Goal: Task Accomplishment & Management: Manage account settings

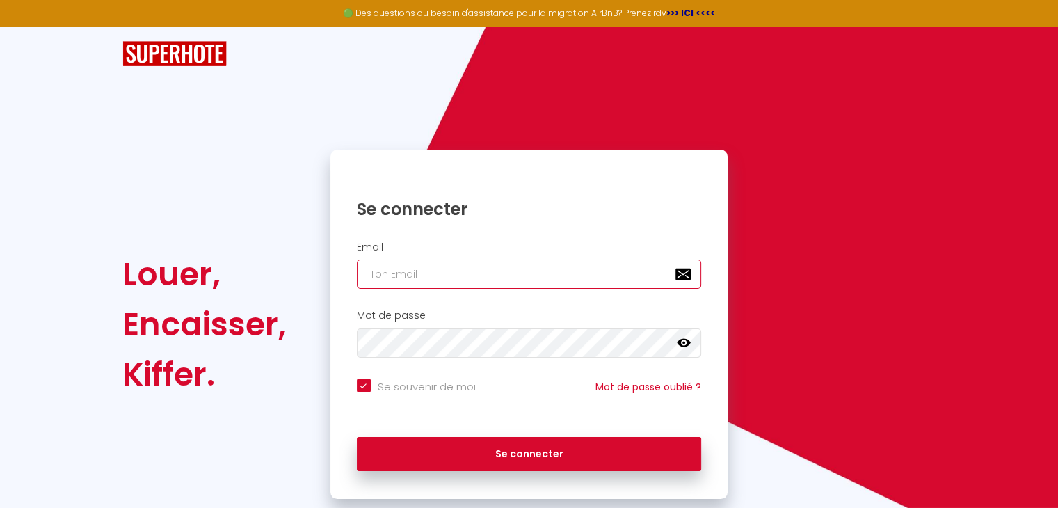
type input "[DOMAIN_NAME][EMAIL_ADDRESS][DOMAIN_NAME]"
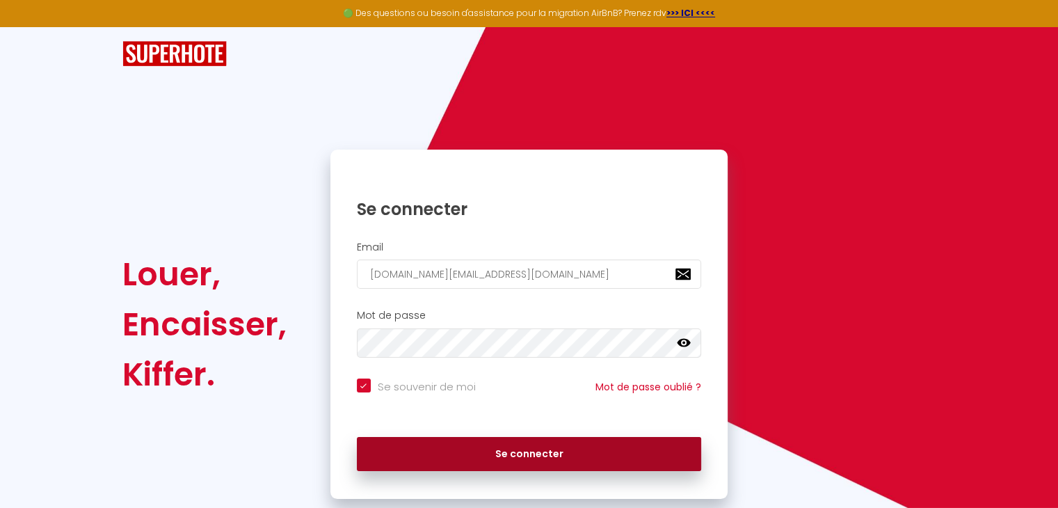
click at [518, 445] on button "Se connecter" at bounding box center [529, 454] width 345 height 35
checkbox input "true"
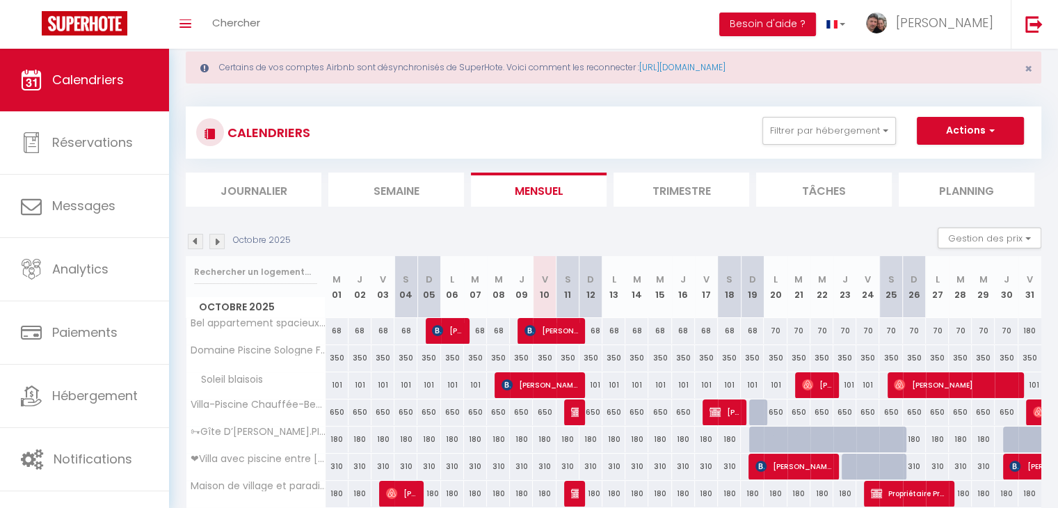
scroll to position [38, 0]
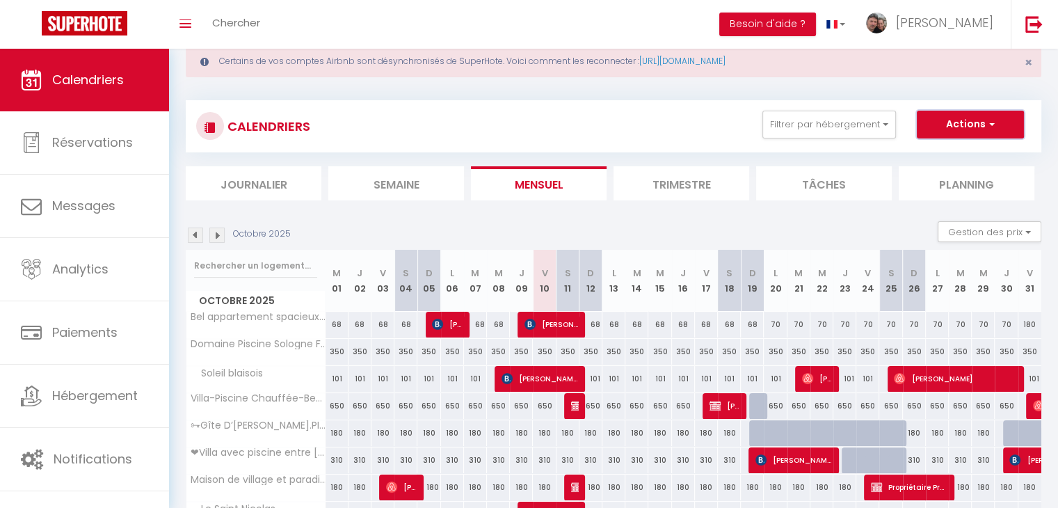
click at [979, 131] on button "Actions" at bounding box center [970, 125] width 107 height 28
click at [684, 119] on div "CALENDRIERS Filtrer par hébergement CHEMERY La Riolle ★ Zoo de Beauval -Château…" at bounding box center [613, 126] width 835 height 31
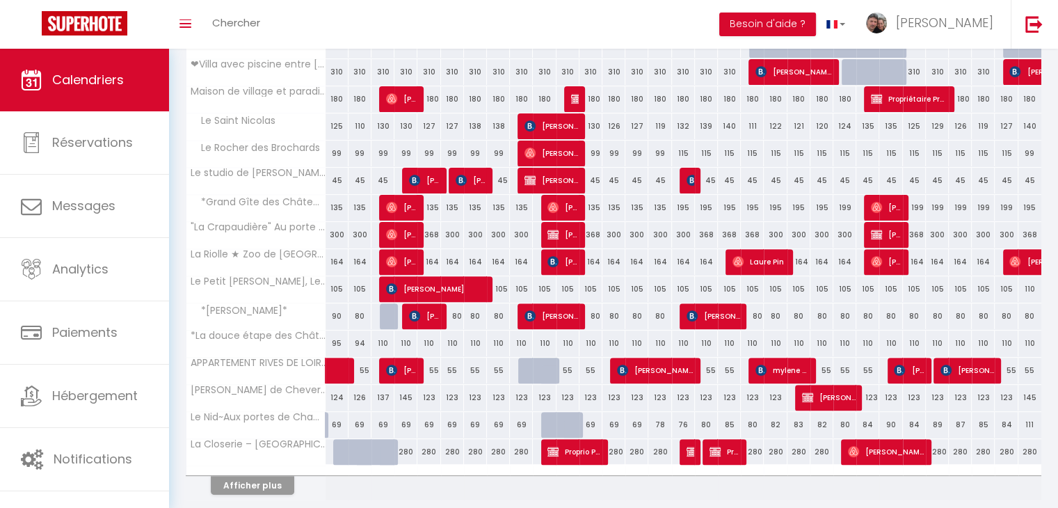
scroll to position [471, 0]
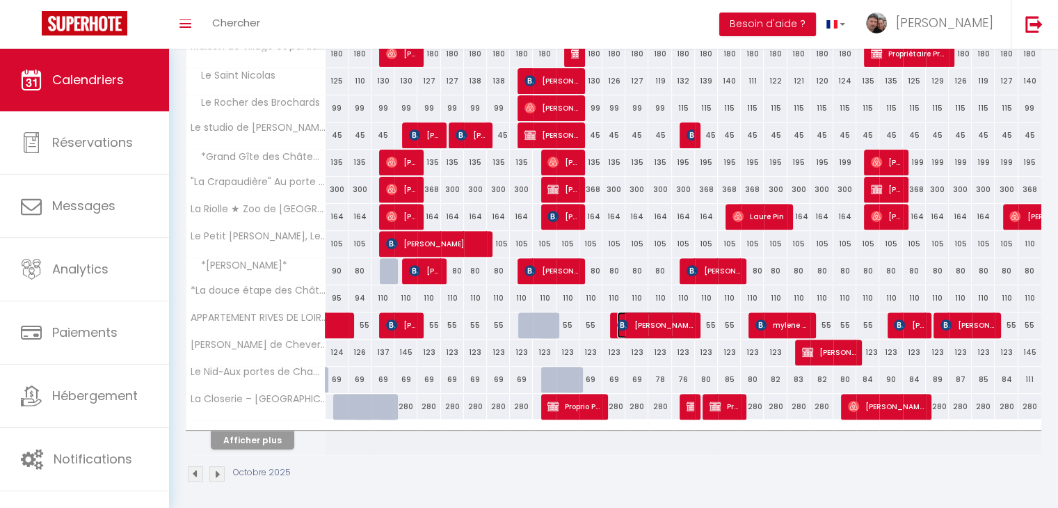
click at [653, 322] on span "[PERSON_NAME]" at bounding box center [655, 325] width 77 height 26
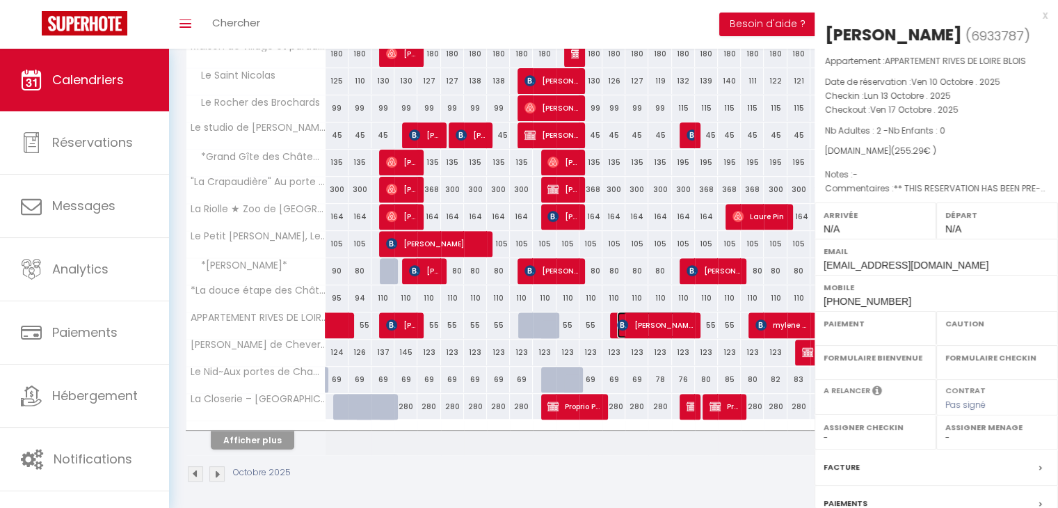
select select "OK"
select select "KO"
select select "0"
select select "1"
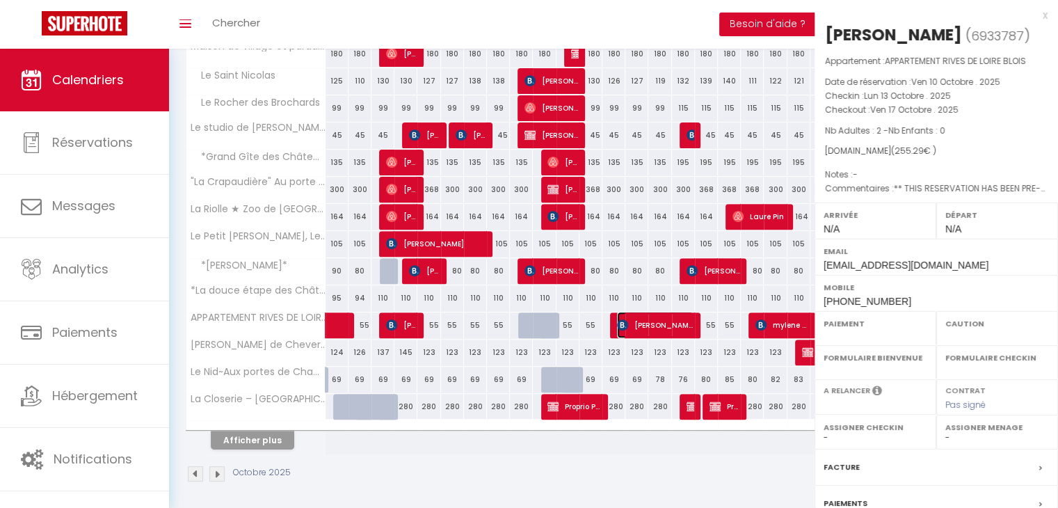
select select
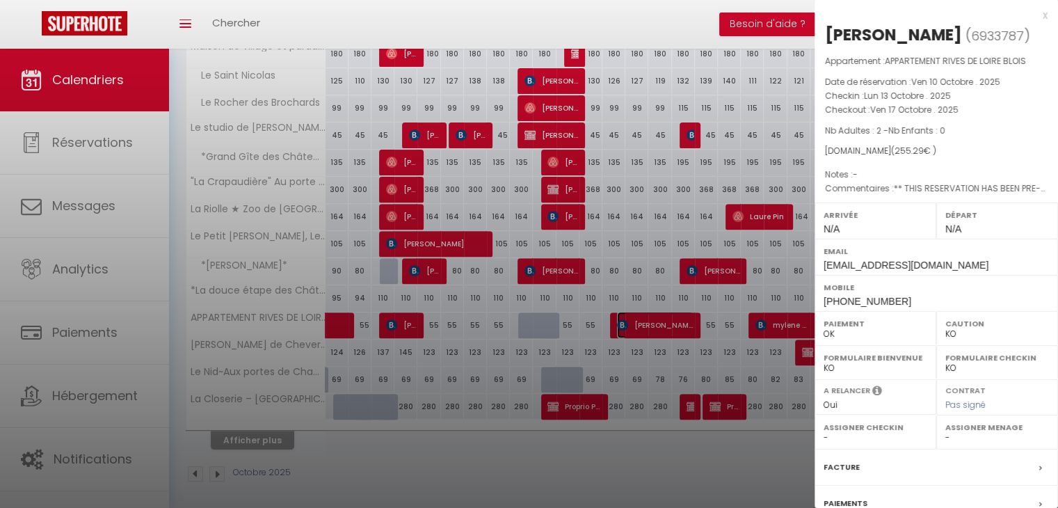
select select "21902"
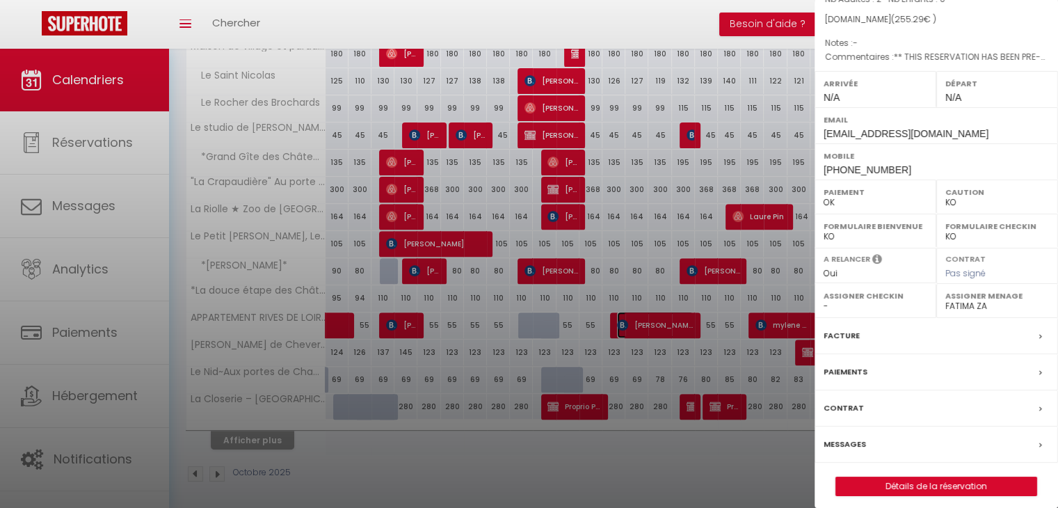
scroll to position [138, 0]
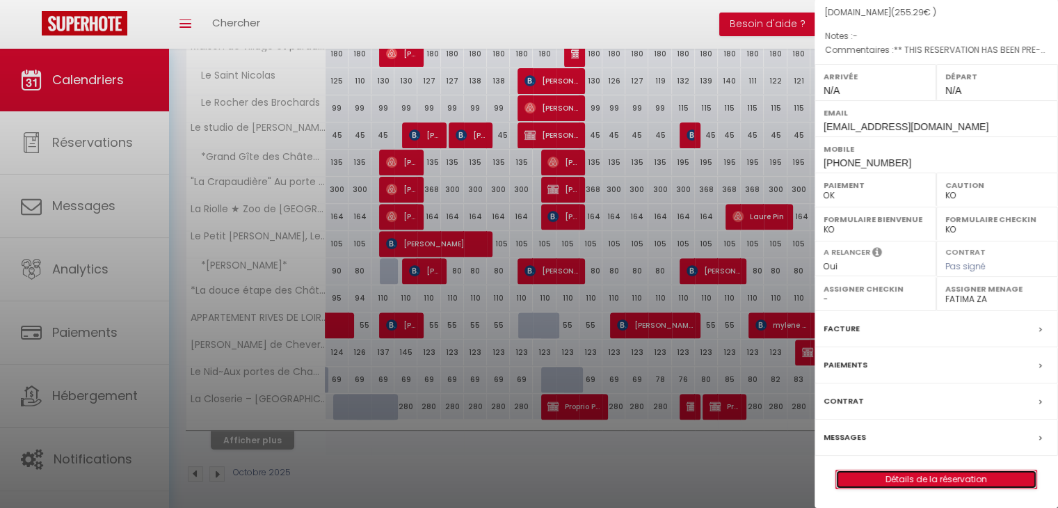
click at [972, 477] on link "Détails de la réservation" at bounding box center [936, 479] width 200 height 18
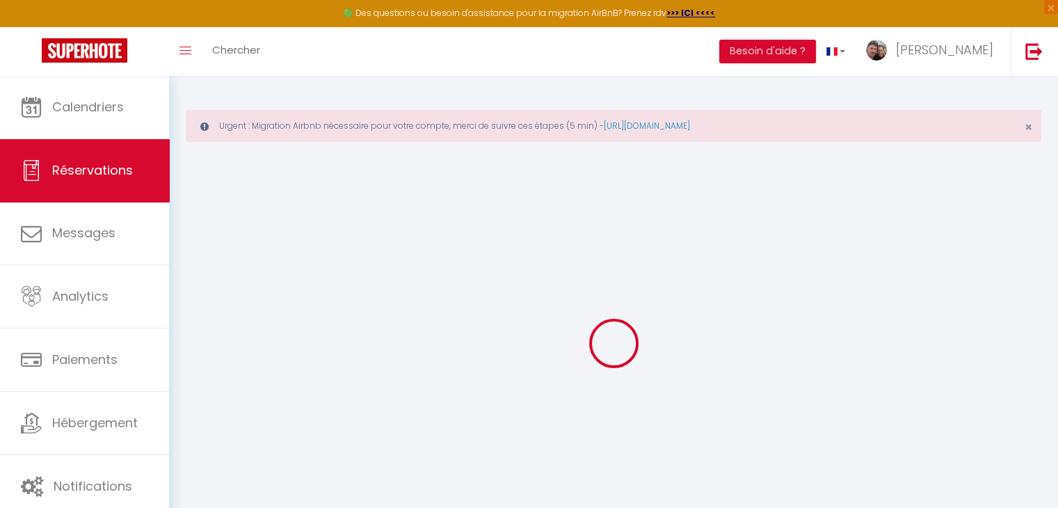
select select
checkbox input "false"
type guest0 "** THIS RESERVATION HAS BEEN PRE-PAID ** Je voyage pour affaires et il est poss…"
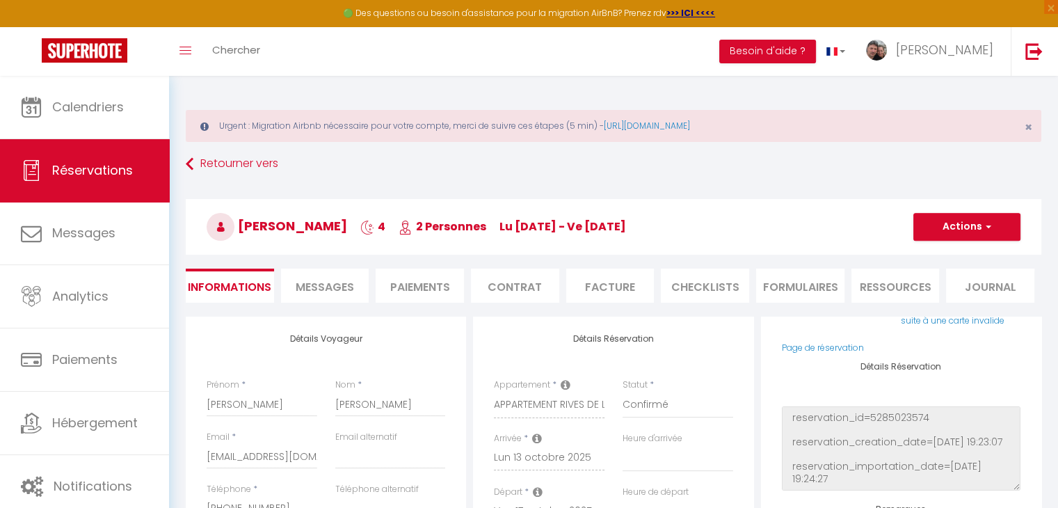
type input "40"
type input "10.25"
select select
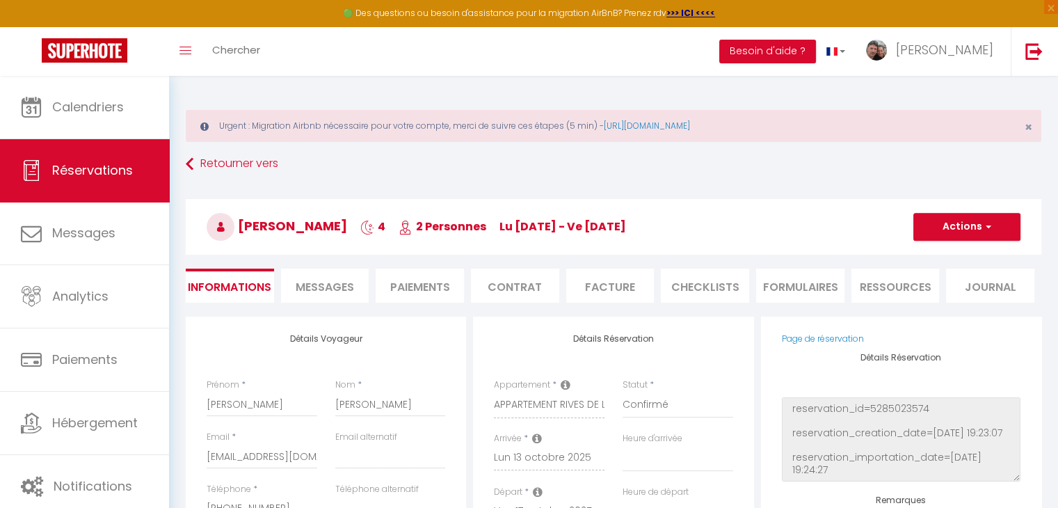
checkbox input "false"
select select
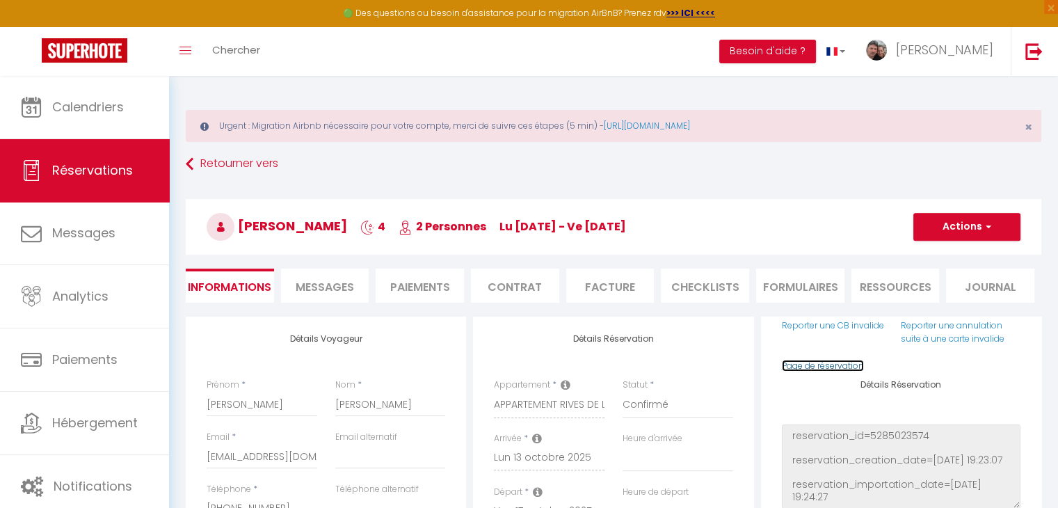
click at [832, 365] on link "Page de réservation" at bounding box center [823, 366] width 82 height 12
click at [415, 285] on li "Paiements" at bounding box center [420, 286] width 88 height 34
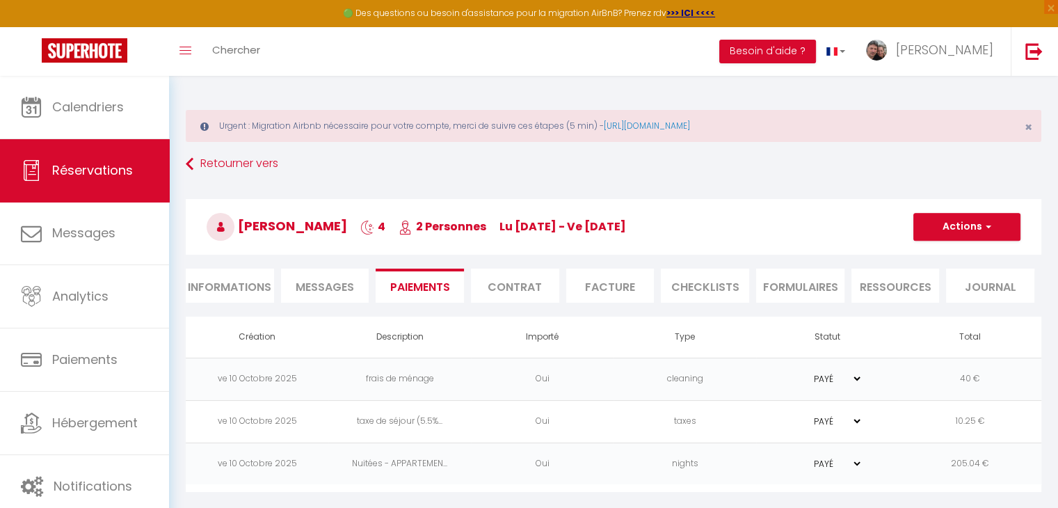
scroll to position [75, 0]
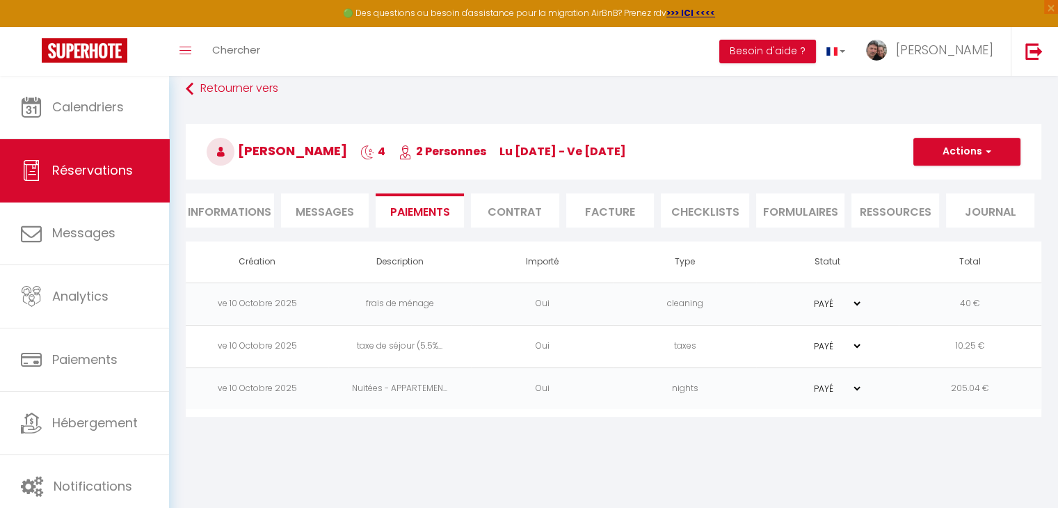
click at [853, 387] on select "PAYÉ EN ATTENTE" at bounding box center [828, 388] width 70 height 13
click at [965, 394] on td "205.04 €" at bounding box center [970, 388] width 143 height 42
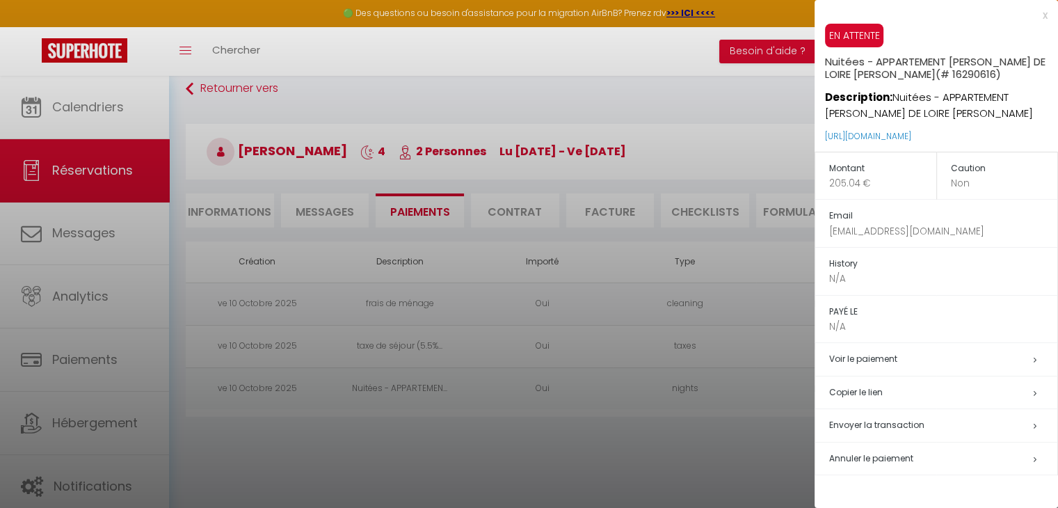
click at [746, 476] on div at bounding box center [529, 254] width 1058 height 508
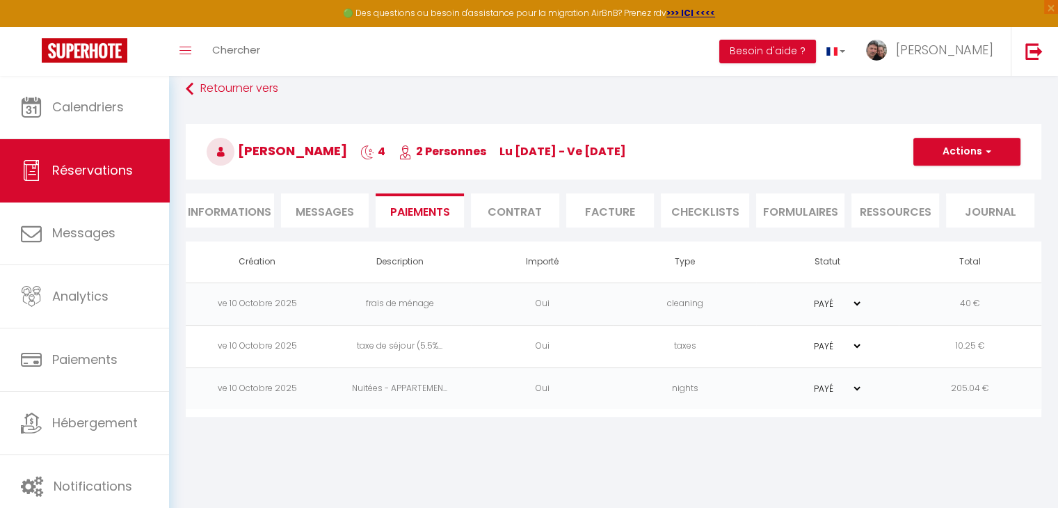
click at [975, 391] on td "205.04 €" at bounding box center [970, 388] width 143 height 42
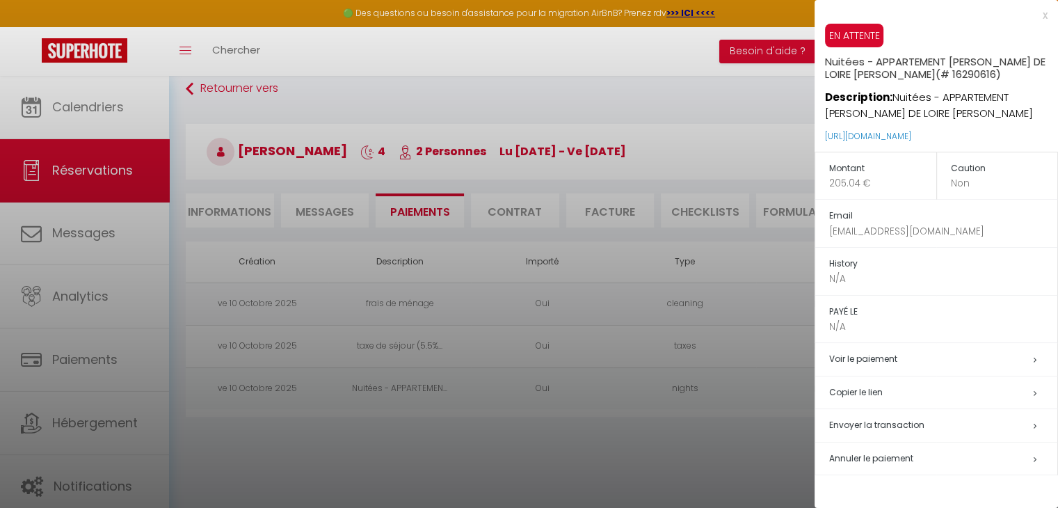
click at [713, 479] on div at bounding box center [529, 254] width 1058 height 508
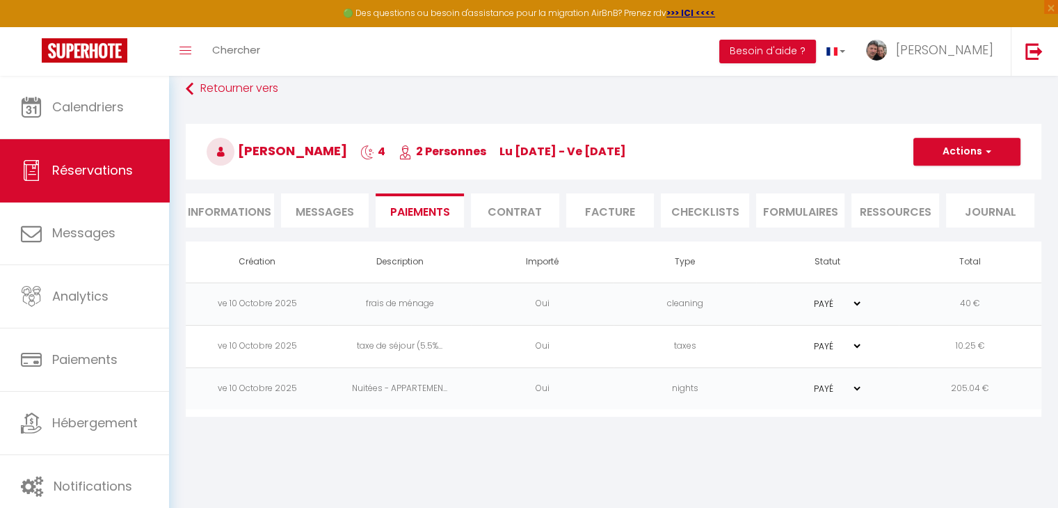
click at [200, 204] on li "Informations" at bounding box center [230, 210] width 88 height 34
select select
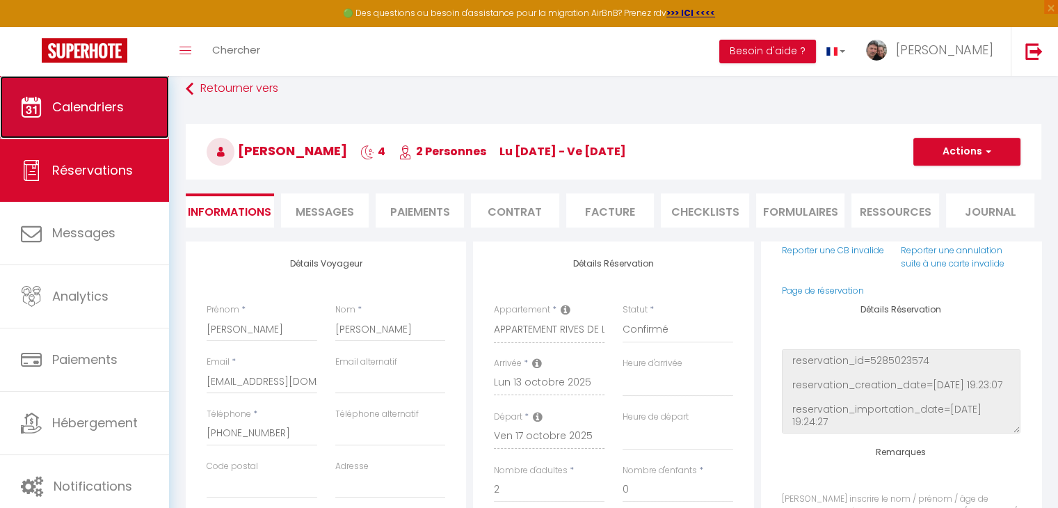
click at [41, 101] on icon at bounding box center [31, 107] width 21 height 21
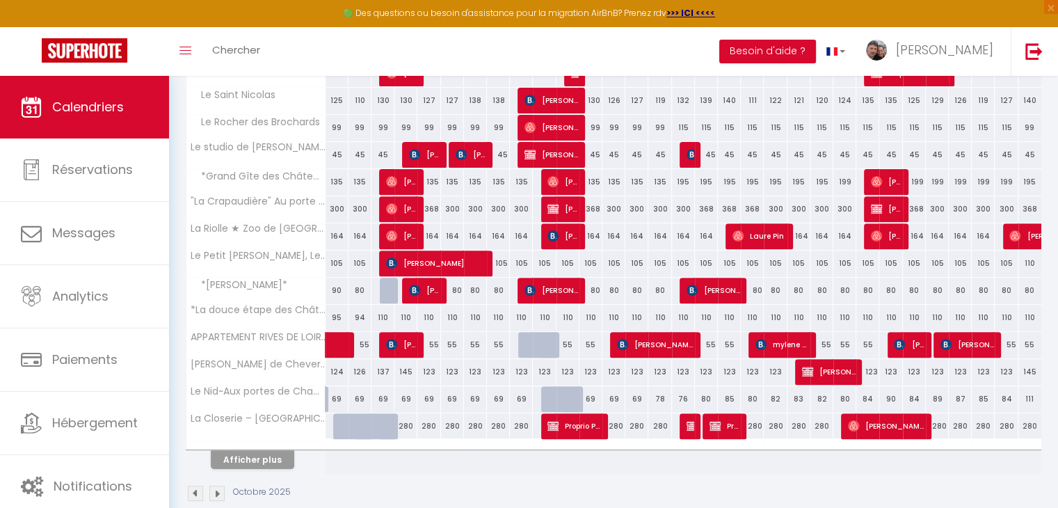
scroll to position [498, 0]
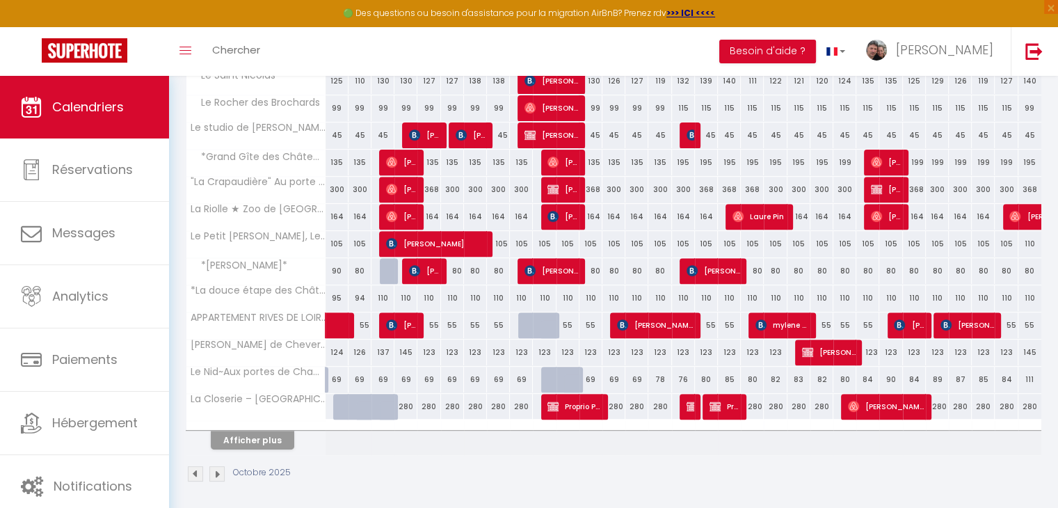
click at [575, 325] on div "55" at bounding box center [567, 325] width 23 height 26
type input "55"
type input "Sam 11 Octobre 2025"
type input "Dim 12 Octobre 2025"
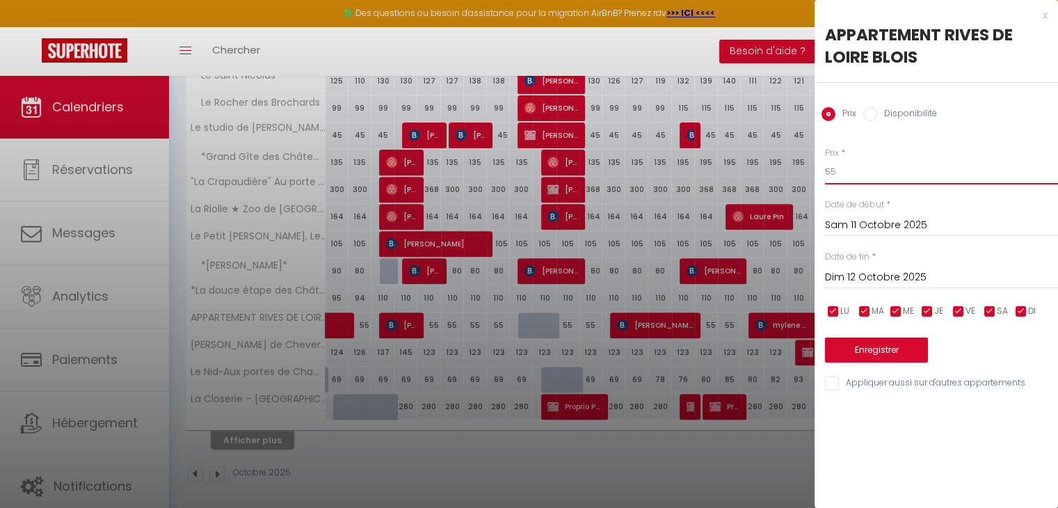
click at [838, 171] on input "55" at bounding box center [941, 171] width 233 height 25
type input "5"
type input "65"
click at [906, 276] on input "Dim 12 Octobre 2025" at bounding box center [941, 278] width 233 height 18
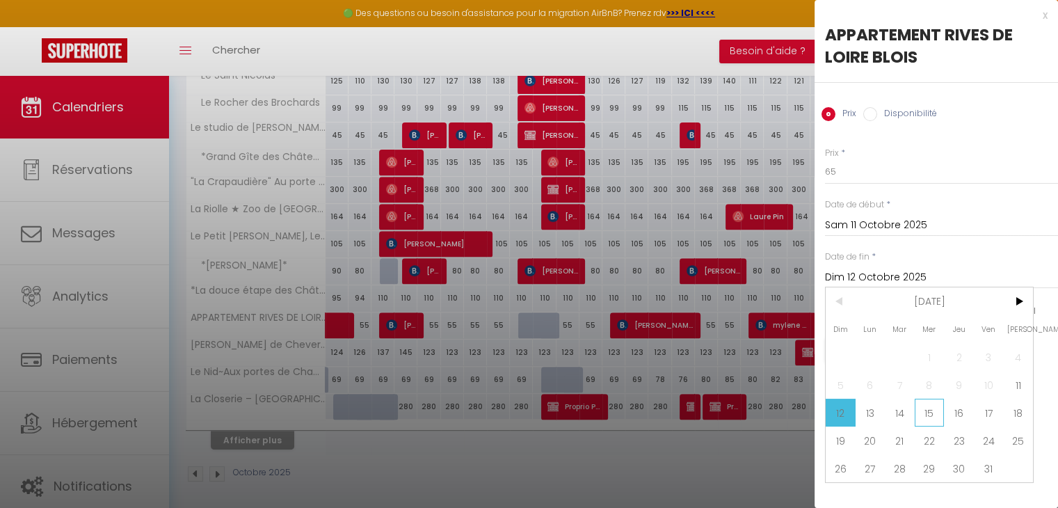
click at [927, 417] on span "15" at bounding box center [930, 413] width 30 height 28
type input "Mer 15 Octobre 2025"
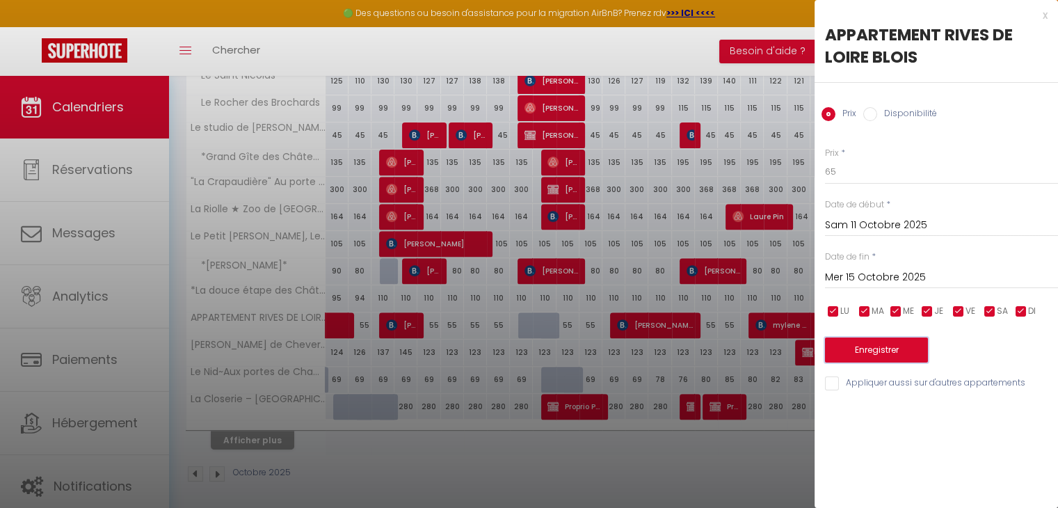
click at [898, 348] on button "Enregistrer" at bounding box center [876, 349] width 103 height 25
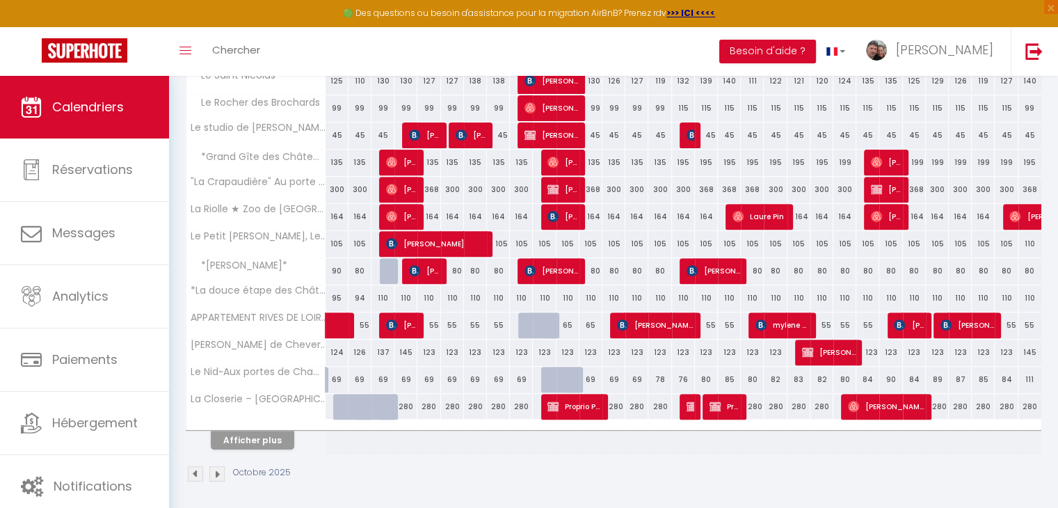
click at [712, 323] on div "55" at bounding box center [706, 325] width 23 height 26
type input "55"
type input "Ven 17 Octobre 2025"
type input "Sam 18 Octobre 2025"
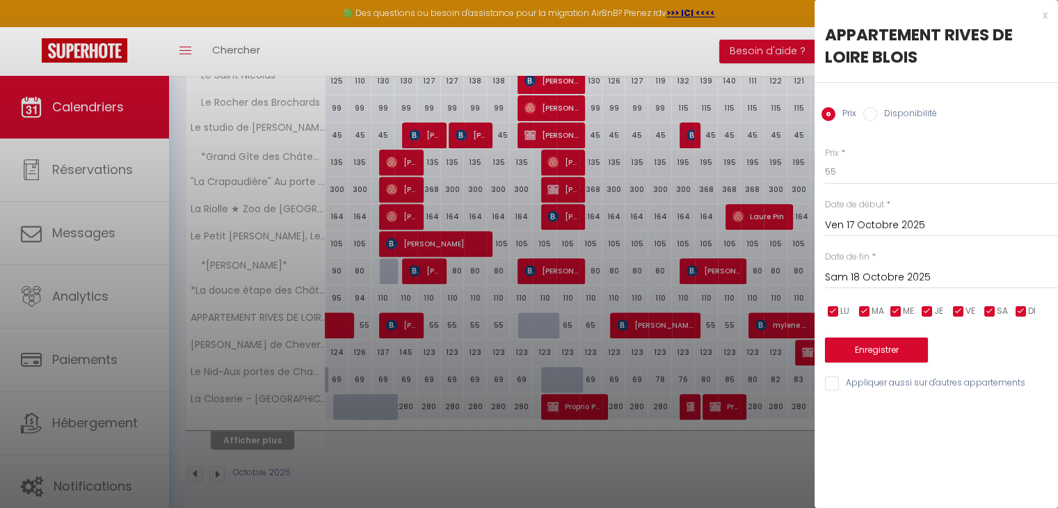
click at [582, 328] on div at bounding box center [529, 254] width 1058 height 508
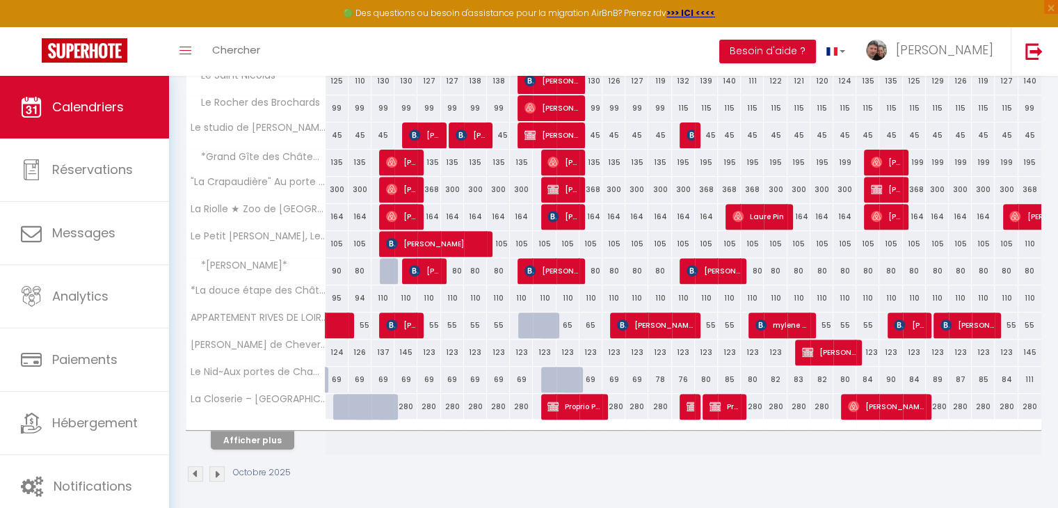
click at [582, 328] on div "65" at bounding box center [590, 325] width 23 height 26
type input "65"
type input "Dim 12 Octobre 2025"
type input "Lun 13 Octobre 2025"
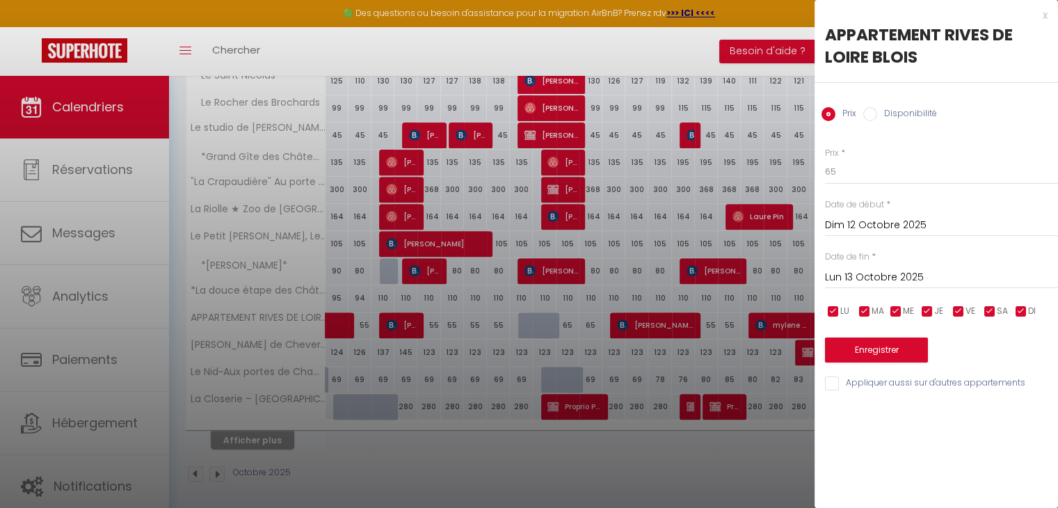
click at [874, 116] on input "Disponibilité" at bounding box center [870, 114] width 14 height 14
radio input "true"
click at [826, 116] on input "Prix" at bounding box center [829, 114] width 14 height 14
radio input "true"
radio input "false"
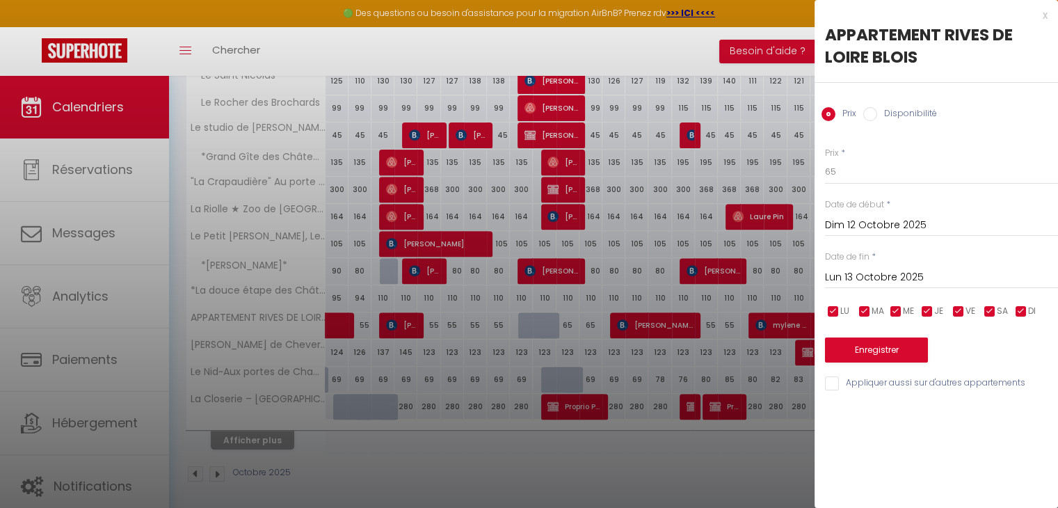
click at [680, 496] on div at bounding box center [529, 254] width 1058 height 508
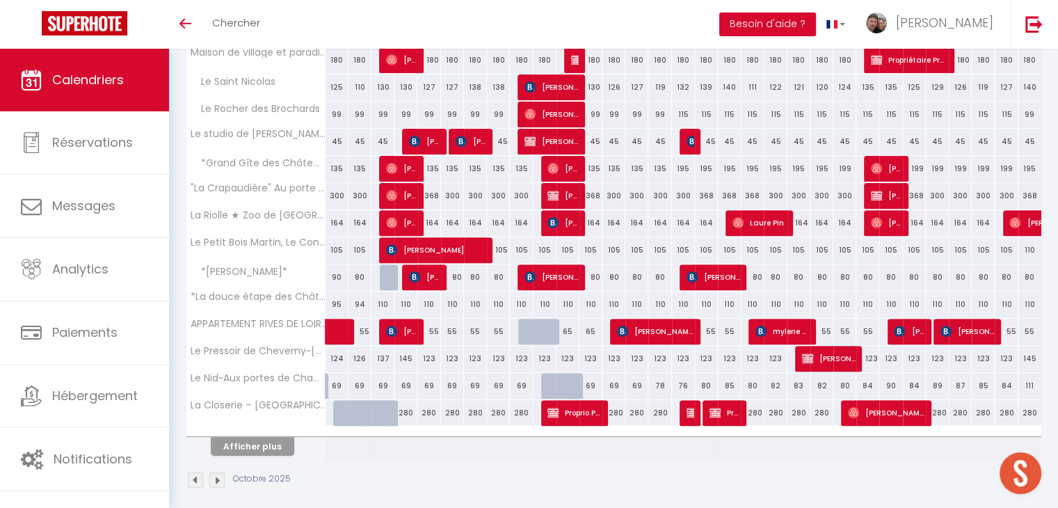
scroll to position [471, 0]
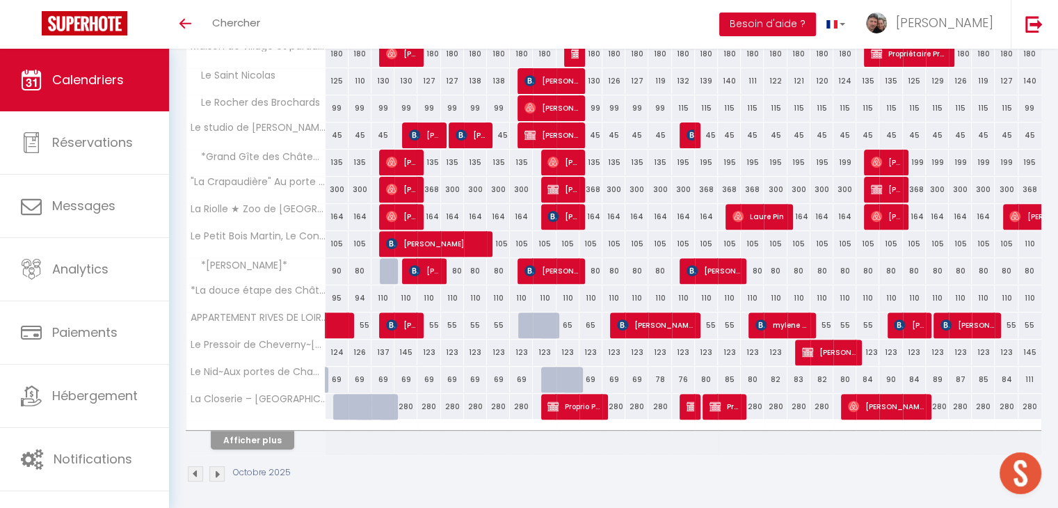
click at [822, 321] on div "55" at bounding box center [821, 325] width 23 height 26
type input "55"
type input "Mer 22 Octobre 2025"
type input "Jeu 23 Octobre 2025"
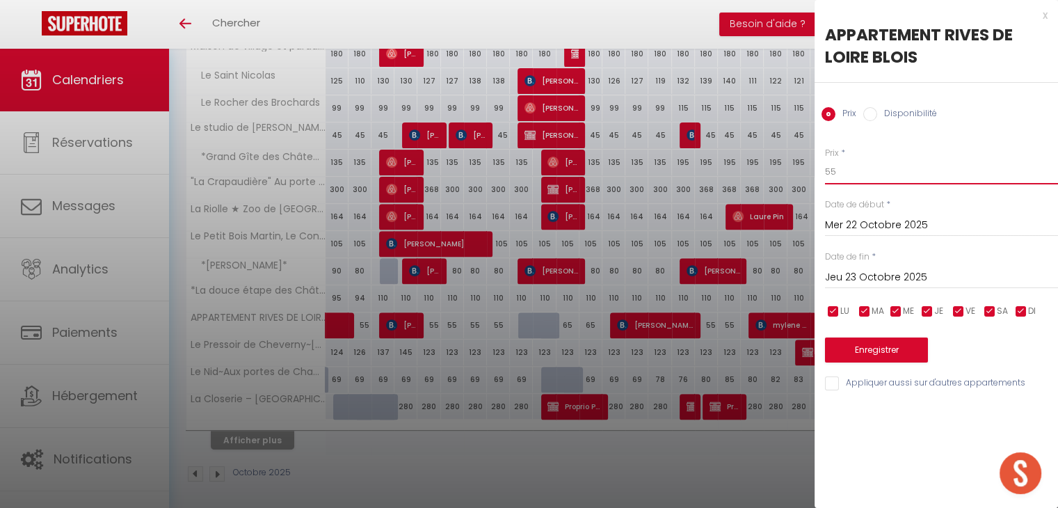
click at [852, 175] on input "55" at bounding box center [941, 171] width 233 height 25
type input "5"
type input "65"
click at [915, 277] on input "Jeu 23 Octobre 2025" at bounding box center [941, 278] width 233 height 18
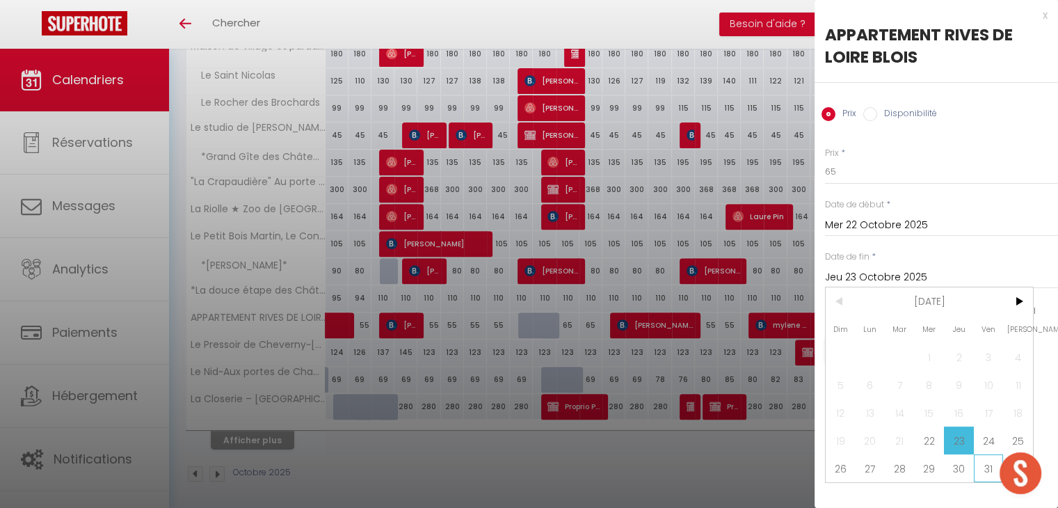
click at [985, 470] on span "31" at bounding box center [989, 468] width 30 height 28
type input "Ven 31 Octobre 2025"
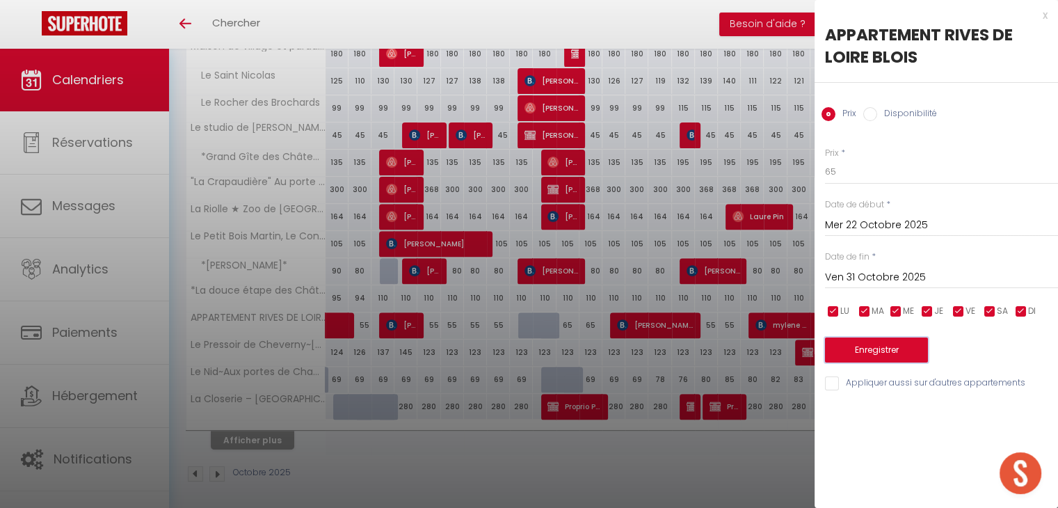
click at [896, 355] on button "Enregistrer" at bounding box center [876, 349] width 103 height 25
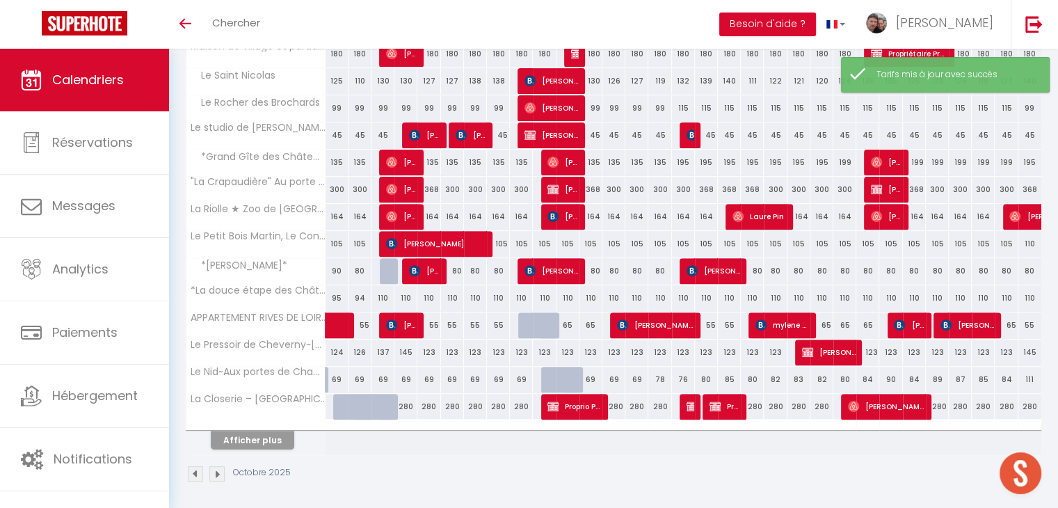
click at [1033, 323] on div "55" at bounding box center [1029, 325] width 23 height 26
type input "55"
type input "Ven 31 Octobre 2025"
type input "[DATE]"
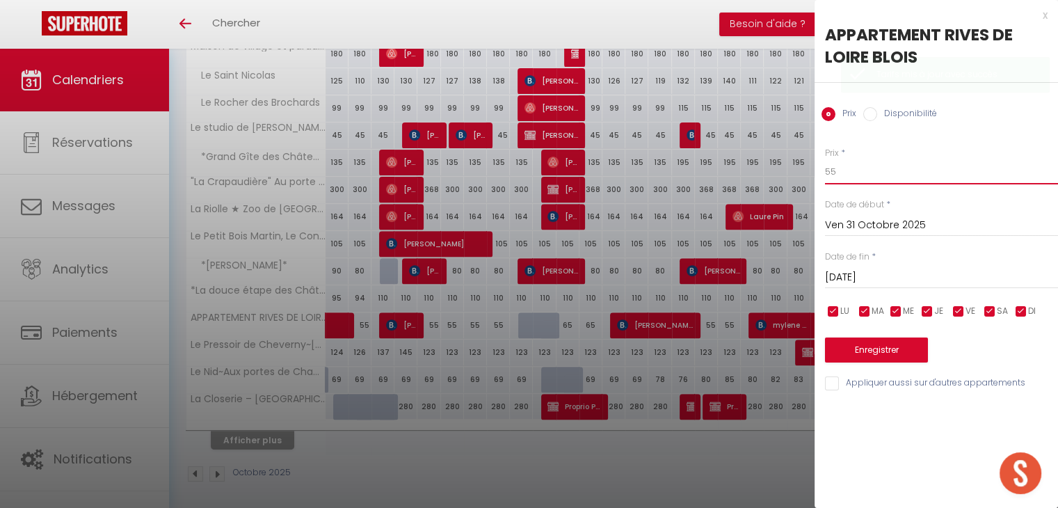
click at [846, 174] on input "55" at bounding box center [941, 171] width 233 height 25
type input "5"
type input "65"
click at [883, 350] on button "Enregistrer" at bounding box center [876, 349] width 103 height 25
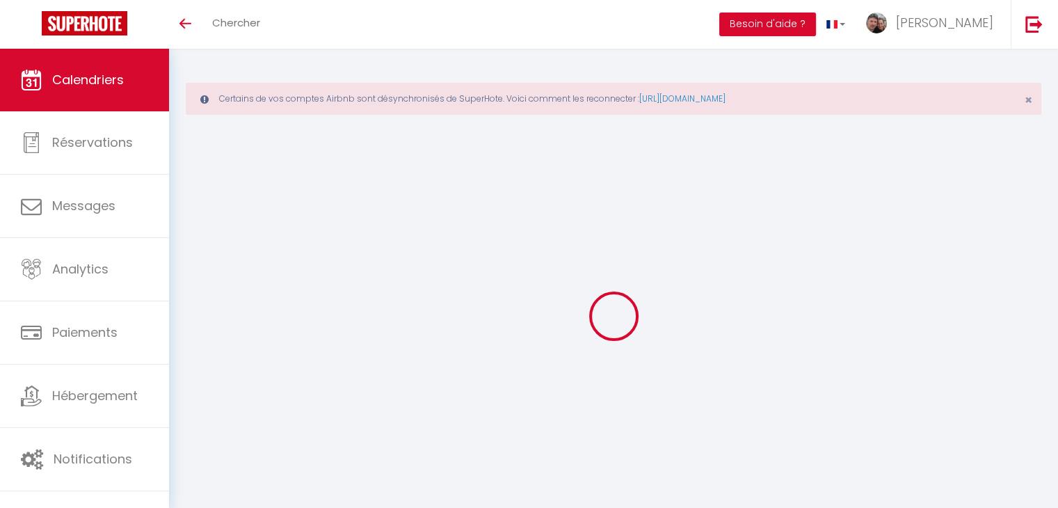
scroll to position [49, 0]
